Goal: Information Seeking & Learning: Learn about a topic

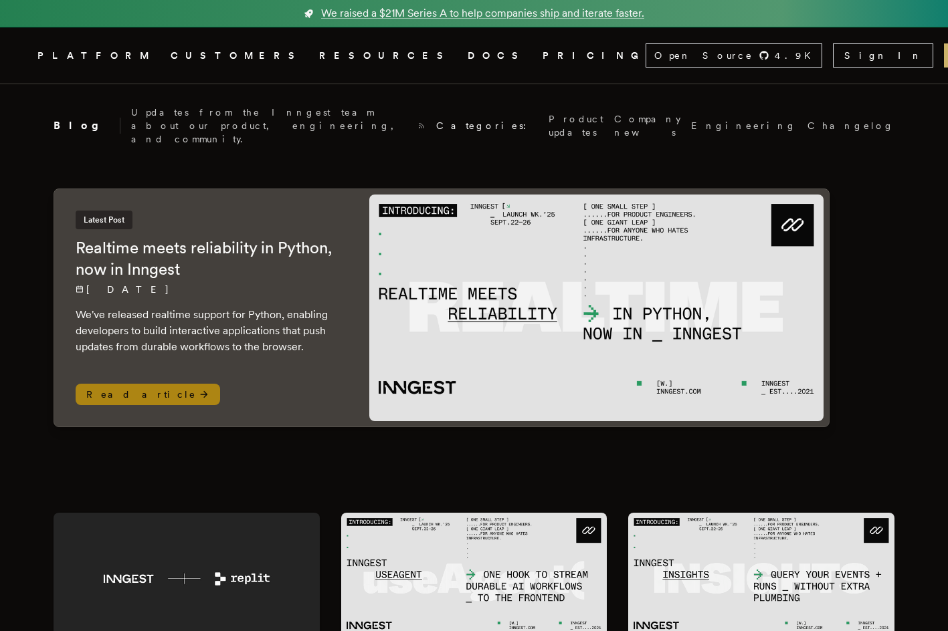
click at [300, 283] on p "[DATE]" at bounding box center [209, 289] width 267 height 13
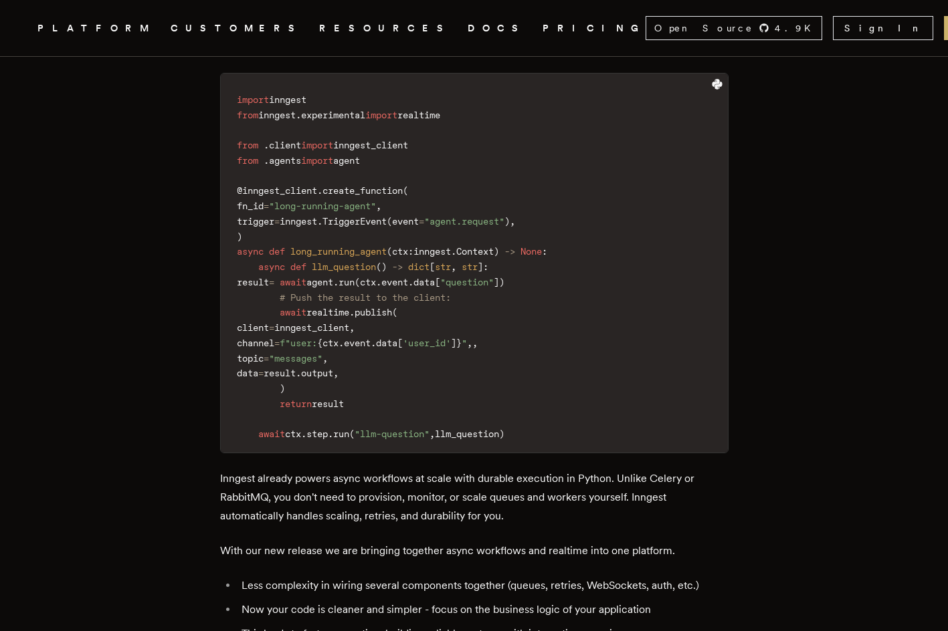
scroll to position [1345, 0]
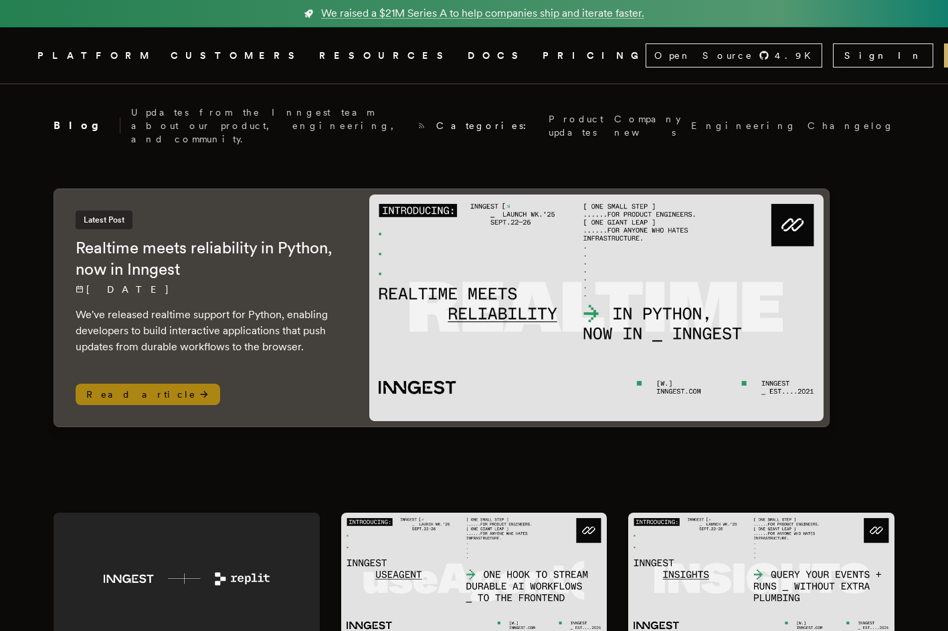
click at [235, 344] on div "Latest Post Realtime meets reliability in Python, now in Inngest 9/26/2025 We'v…" at bounding box center [209, 307] width 310 height 237
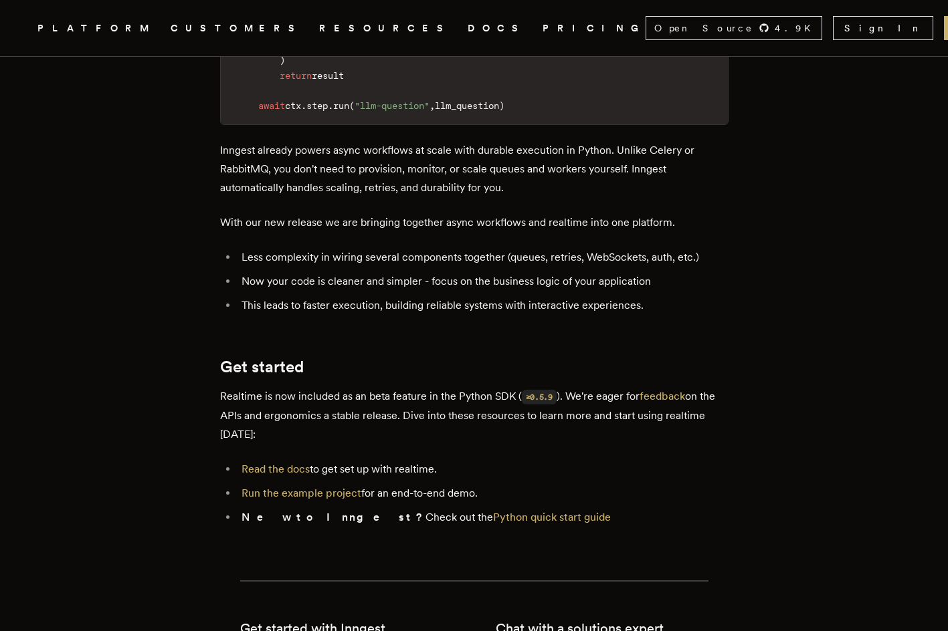
scroll to position [1830, 0]
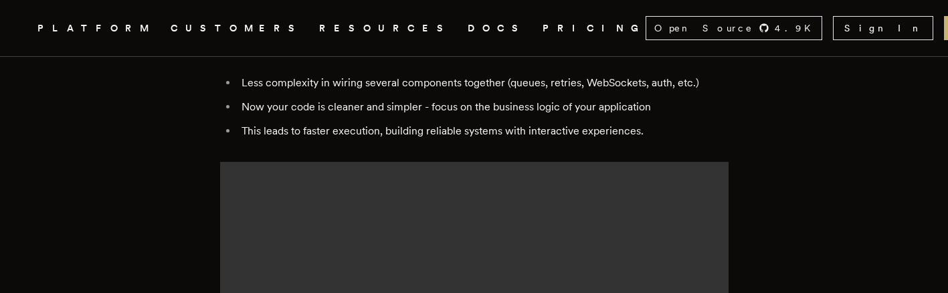
scroll to position [1876, 0]
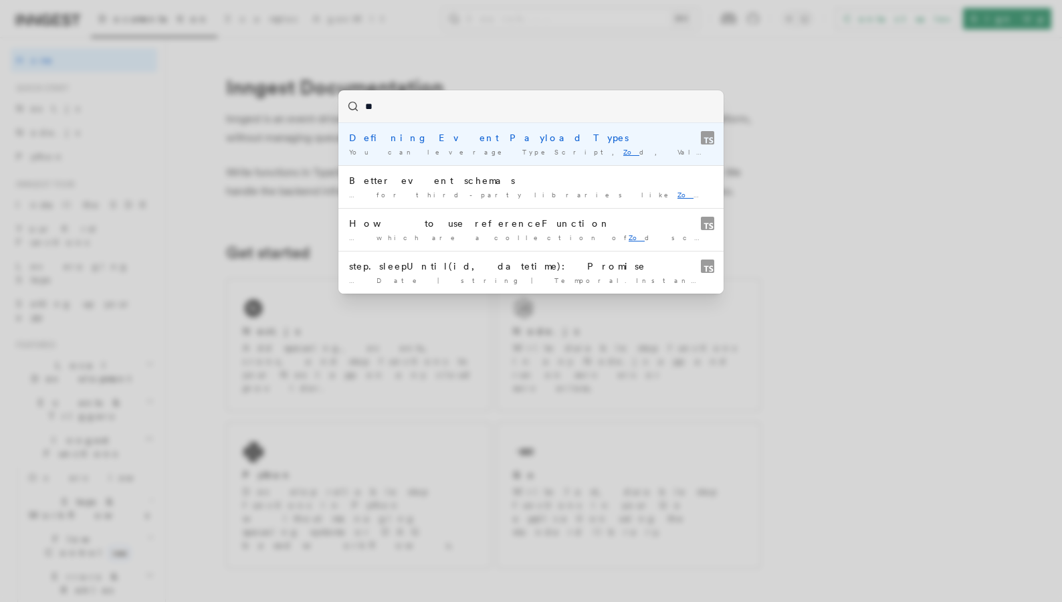
type input "***"
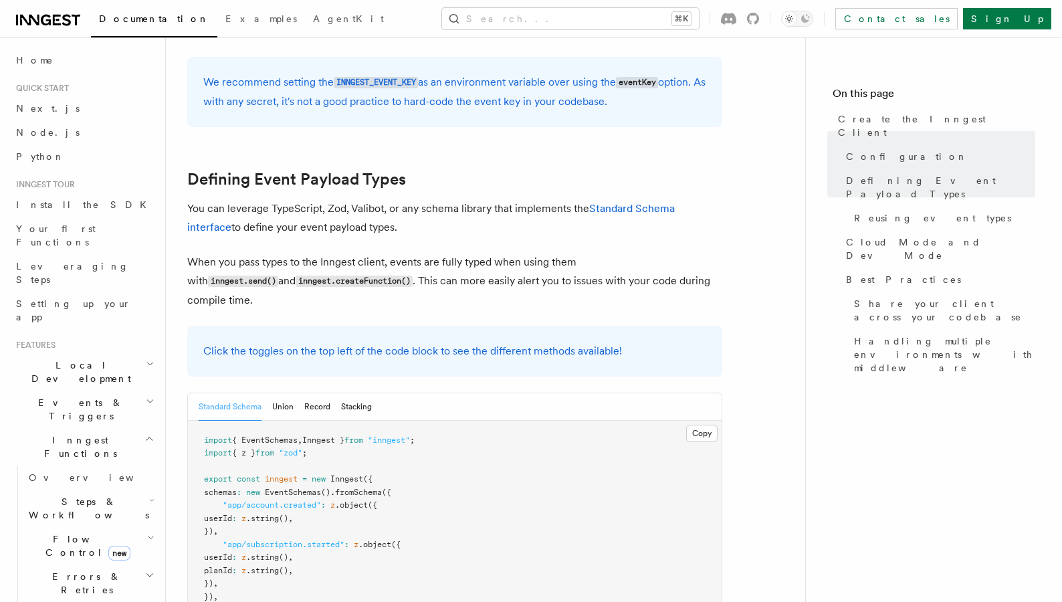
scroll to position [1085, 0]
